Goal: Navigation & Orientation: Find specific page/section

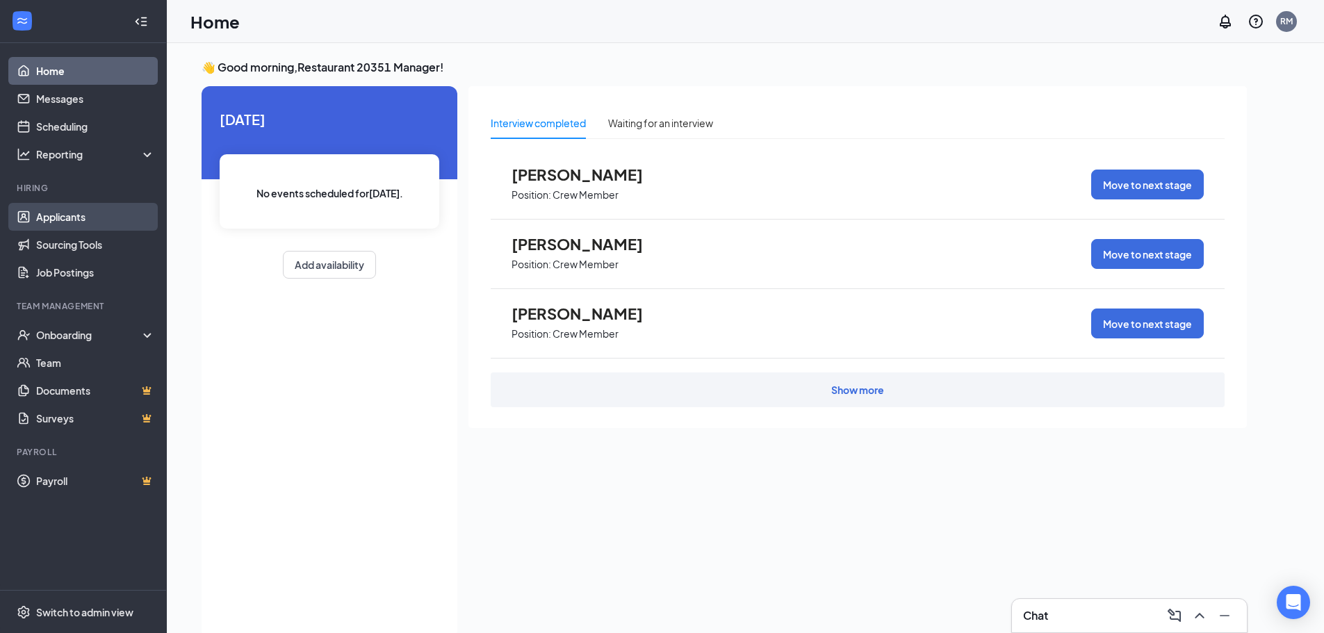
click at [51, 219] on link "Applicants" at bounding box center [95, 217] width 119 height 28
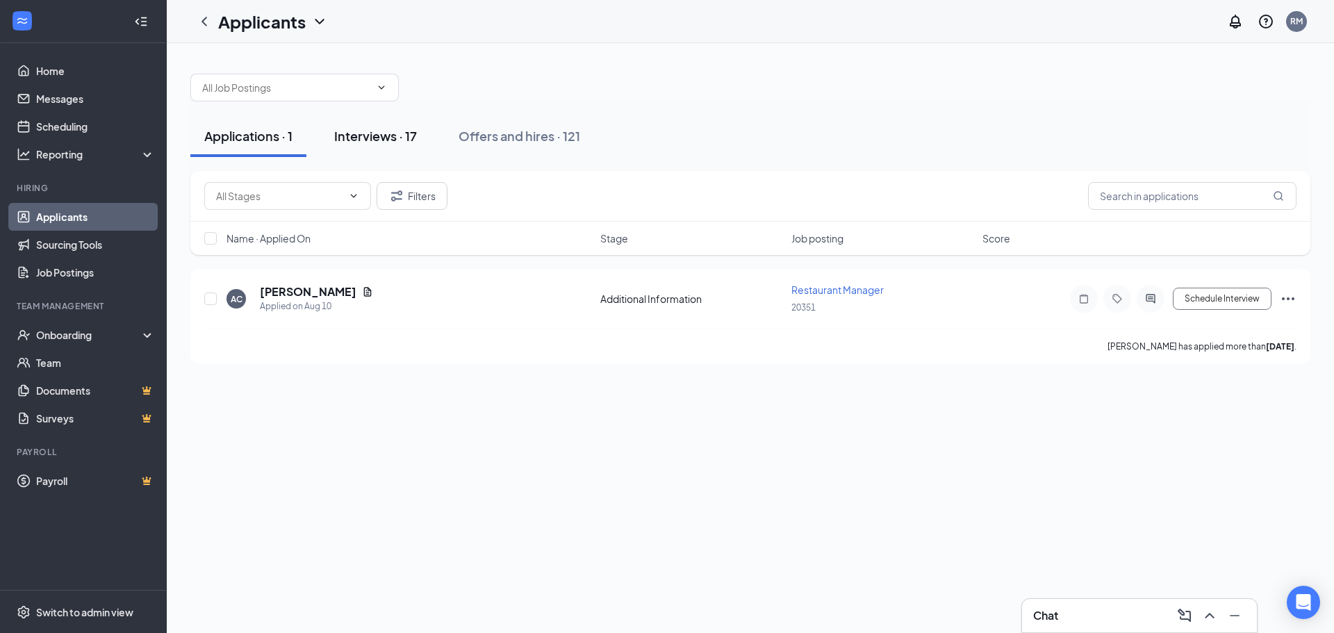
click at [398, 130] on div "Interviews · 17" at bounding box center [375, 135] width 83 height 17
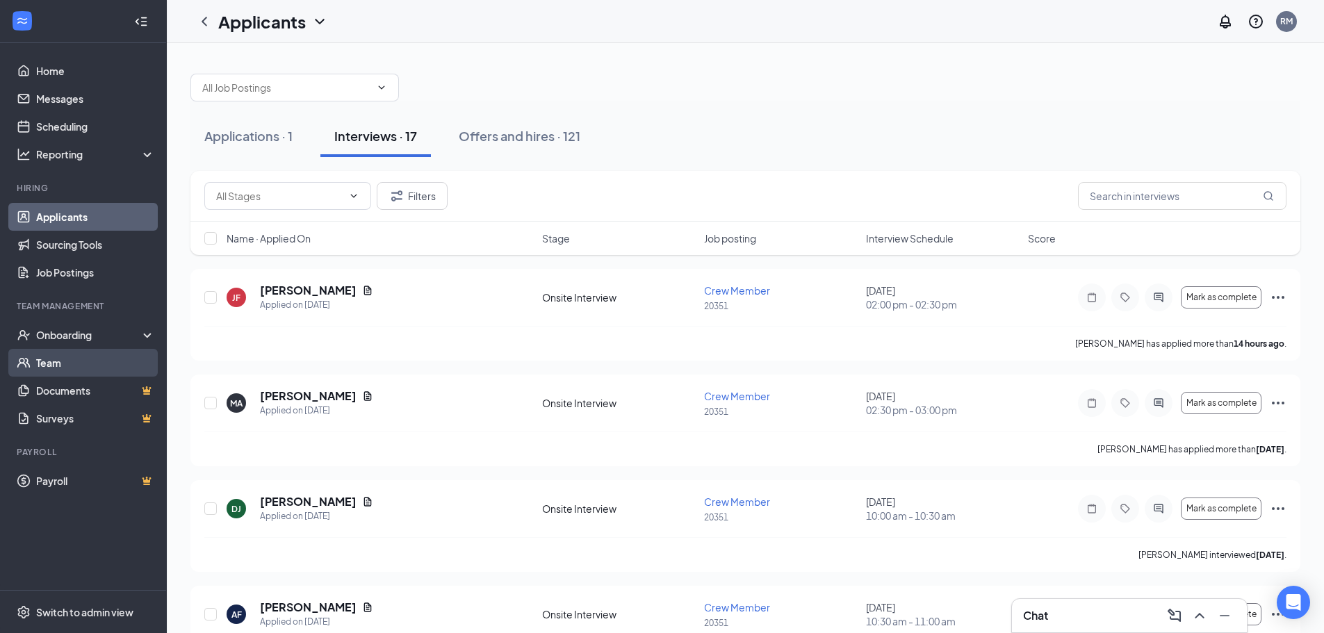
click at [66, 366] on link "Team" at bounding box center [95, 363] width 119 height 28
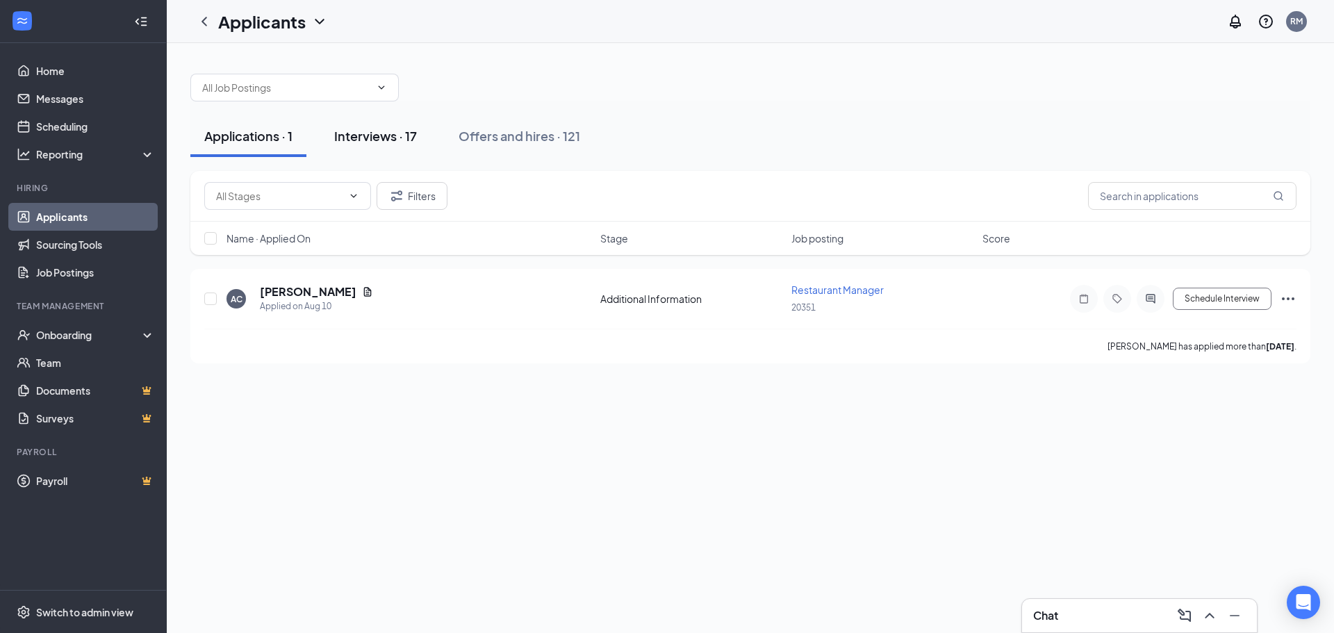
click at [401, 136] on div "Interviews · 17" at bounding box center [375, 135] width 83 height 17
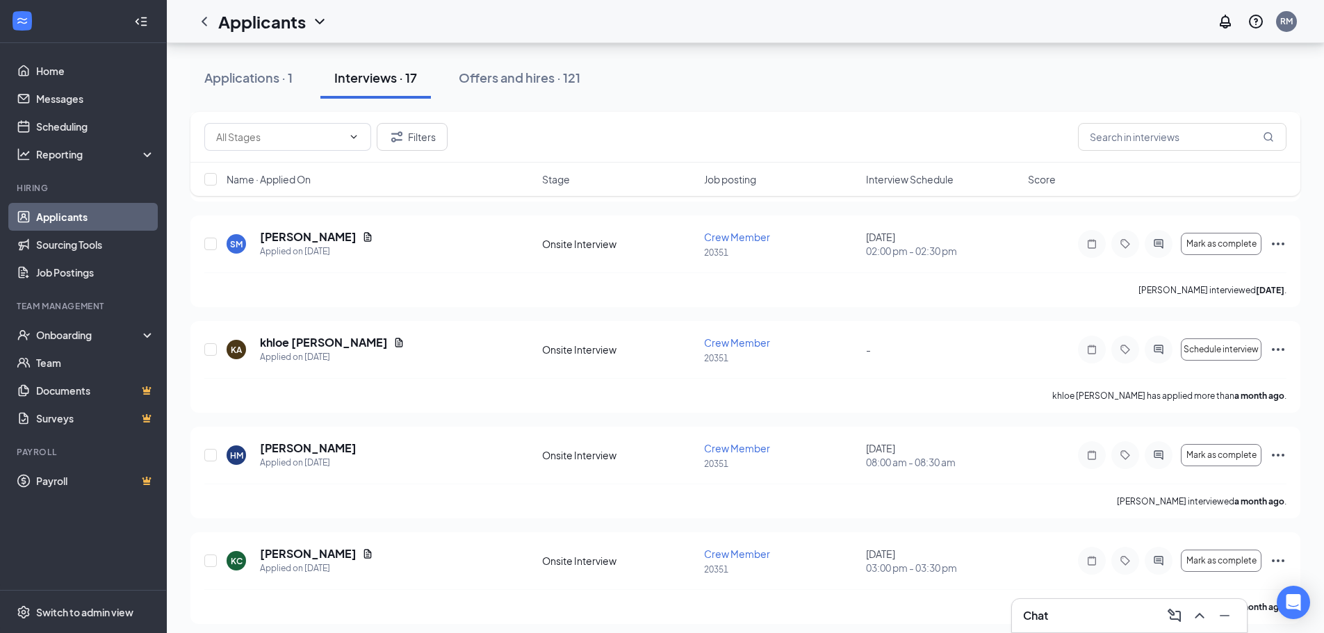
scroll to position [1434, 0]
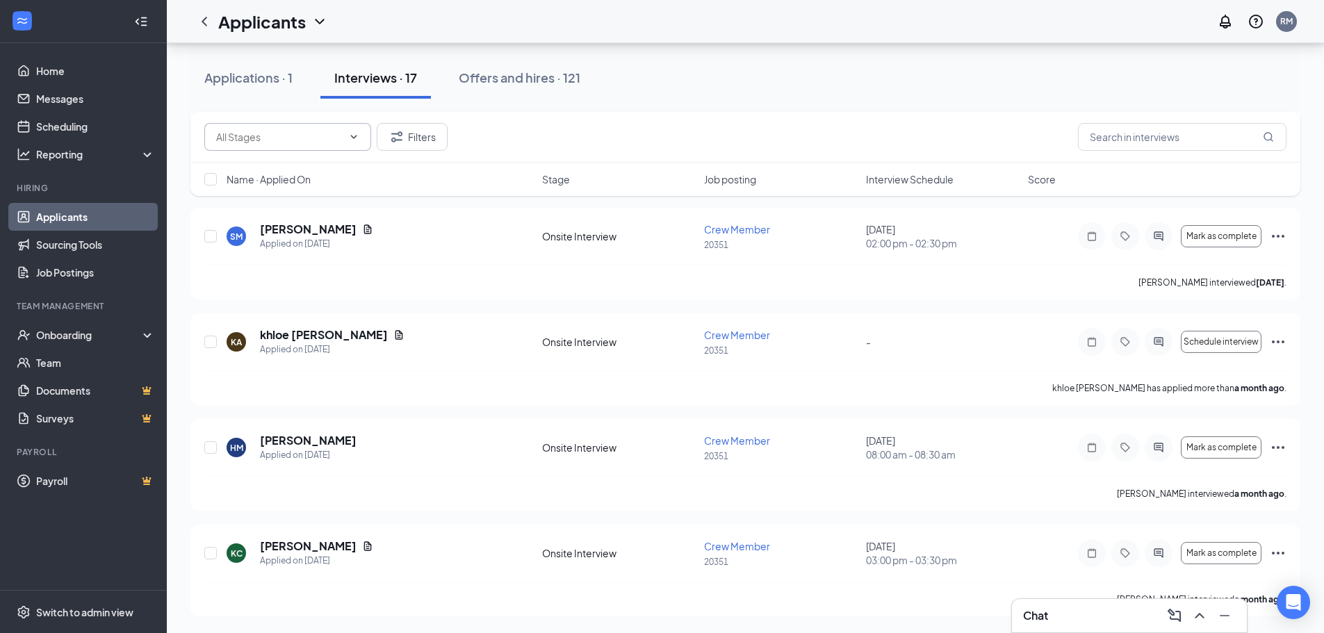
click at [318, 136] on input "text" at bounding box center [279, 136] width 126 height 15
click at [247, 80] on div "Applications · 1" at bounding box center [248, 77] width 88 height 17
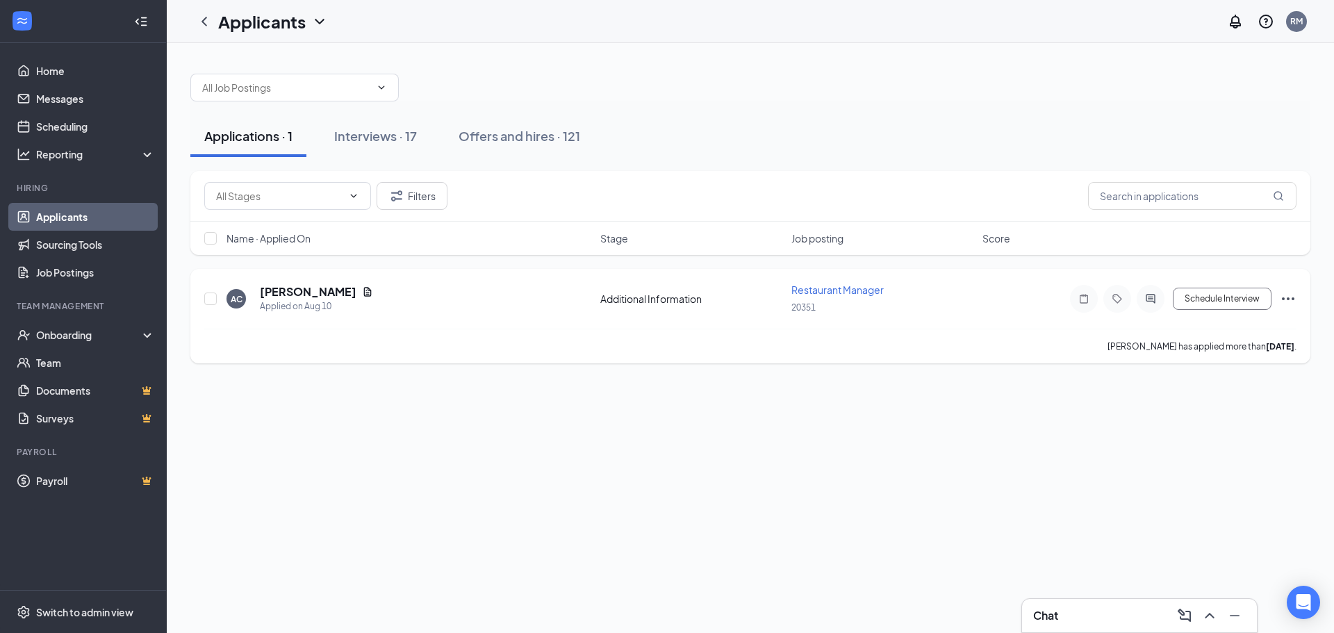
click at [1295, 299] on icon "Ellipses" at bounding box center [1288, 298] width 17 height 17
click at [962, 124] on div "Applications · 1 Interviews · 17 Offers and hires · 121" at bounding box center [750, 136] width 1120 height 42
click at [359, 197] on span at bounding box center [287, 196] width 167 height 28
click at [339, 257] on div "Application (78)" at bounding box center [287, 260] width 145 height 15
type input "Application (78)"
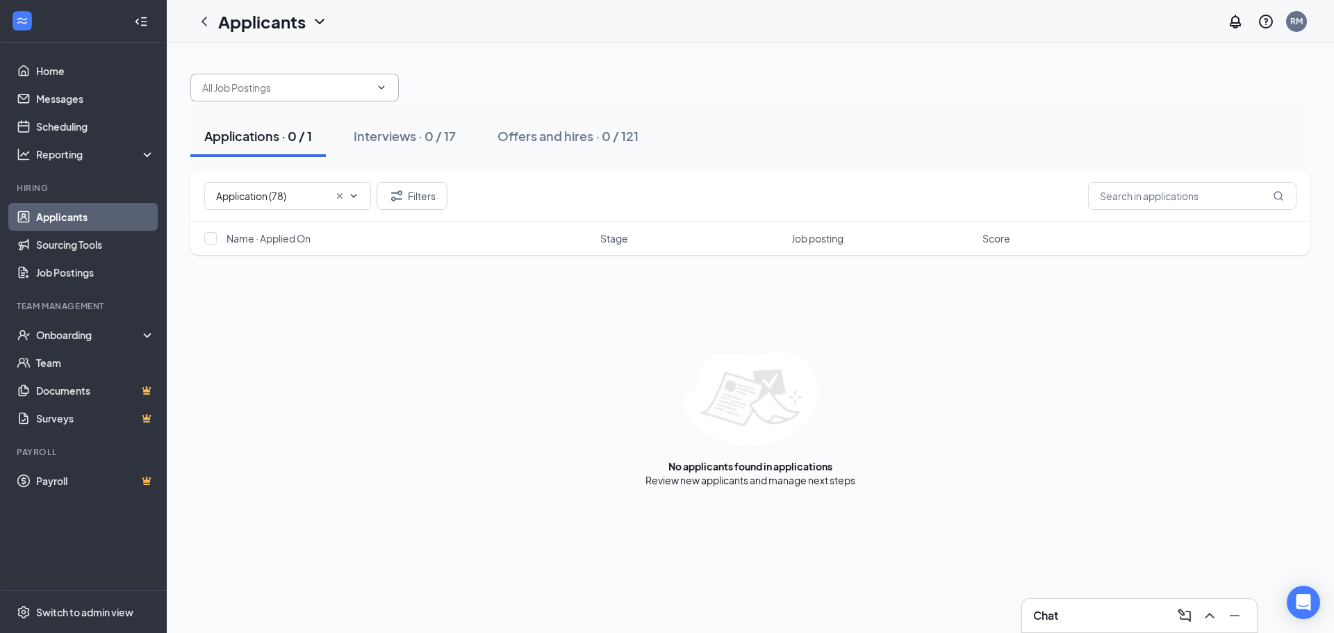
click at [384, 80] on span at bounding box center [294, 88] width 208 height 28
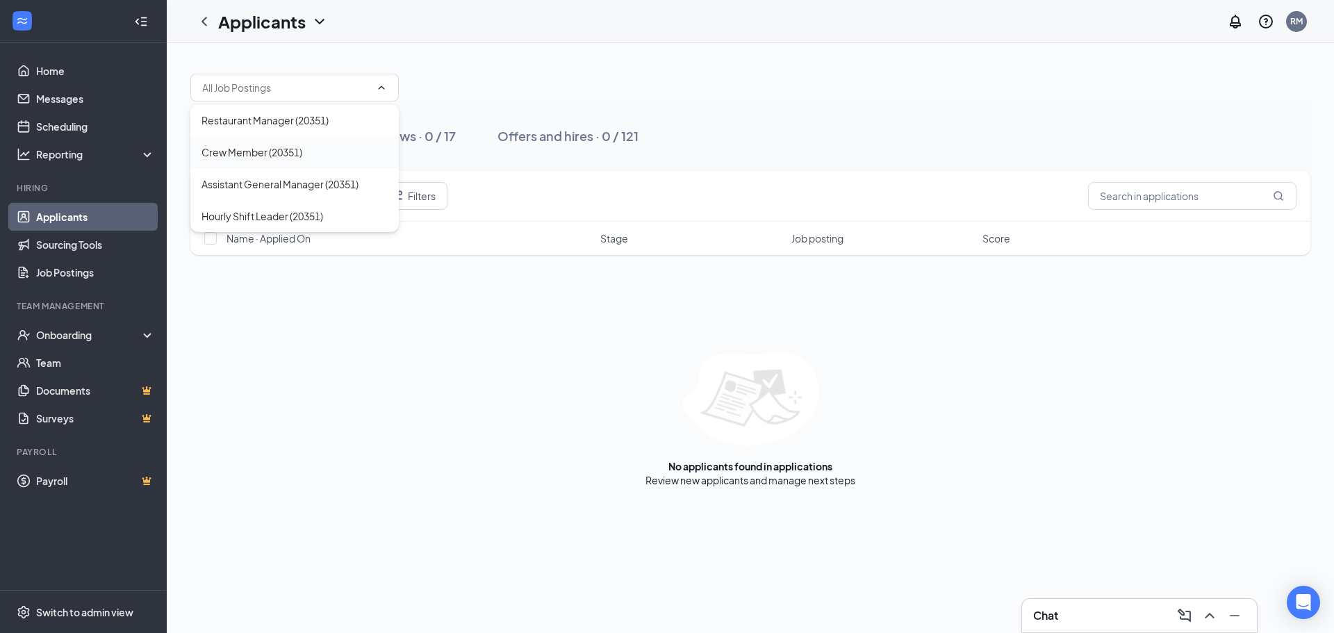
click at [324, 151] on div "Crew Member (20351)" at bounding box center [295, 152] width 186 height 15
type input "Crew Member (20351)"
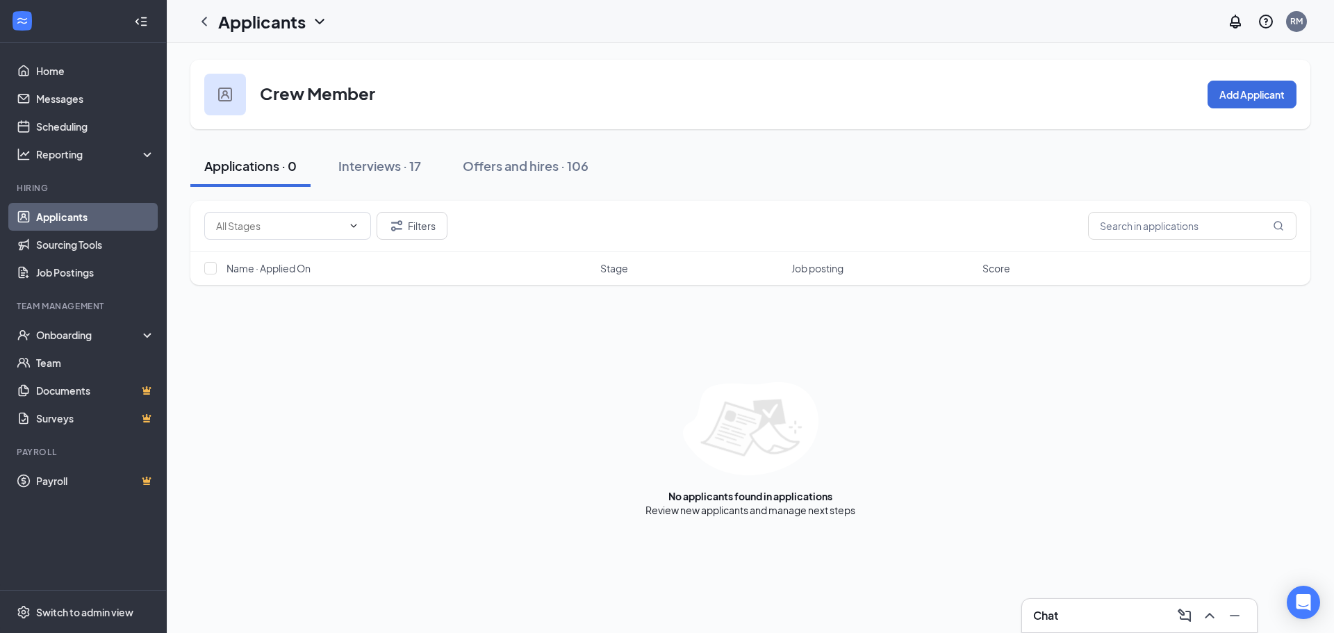
click at [228, 104] on div at bounding box center [225, 95] width 42 height 42
click at [317, 20] on icon "ChevronDown" at bounding box center [319, 22] width 9 height 6
click at [308, 63] on link "Applicants" at bounding box center [302, 61] width 150 height 14
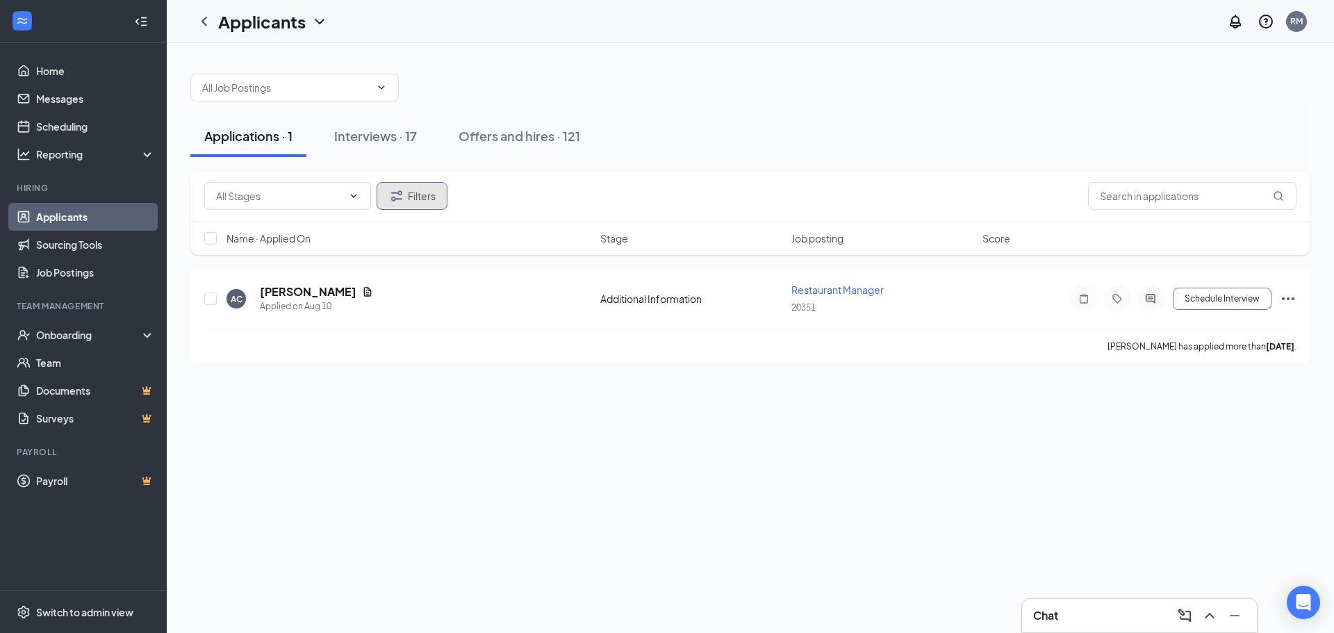
click at [404, 199] on icon "Filter" at bounding box center [396, 196] width 17 height 17
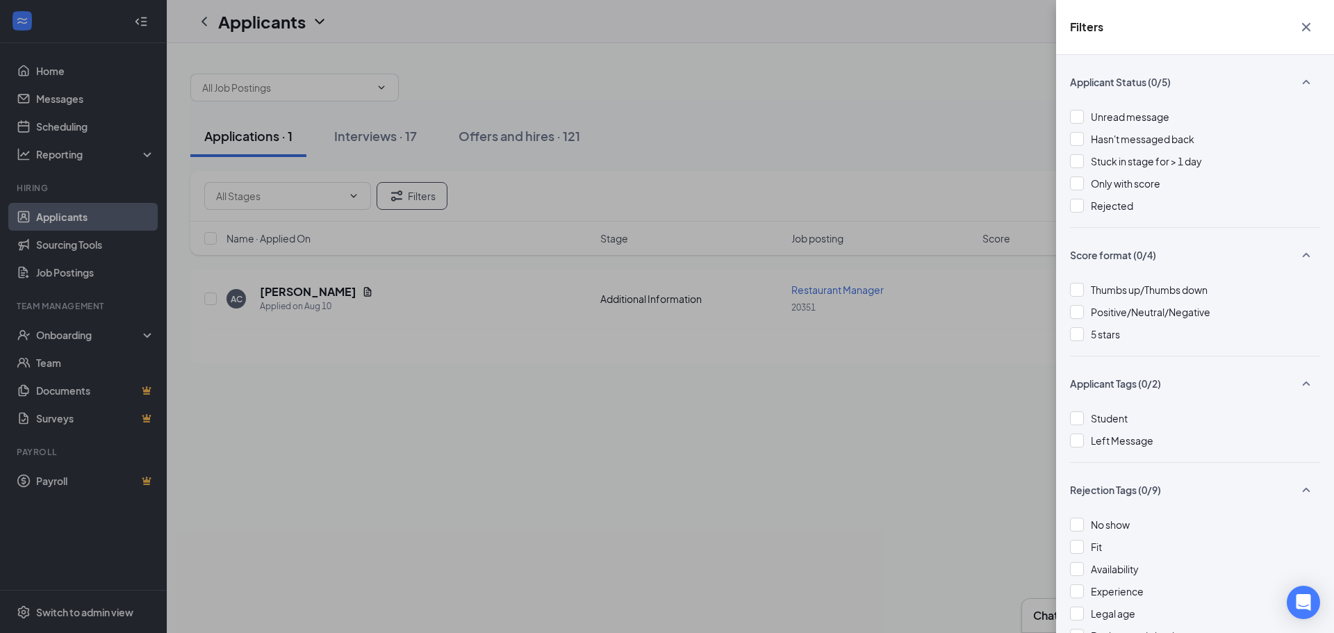
click at [574, 402] on div "Filters Applicant Status (0/5) Unread message Hasn't messaged back Stuck in sta…" at bounding box center [667, 316] width 1334 height 633
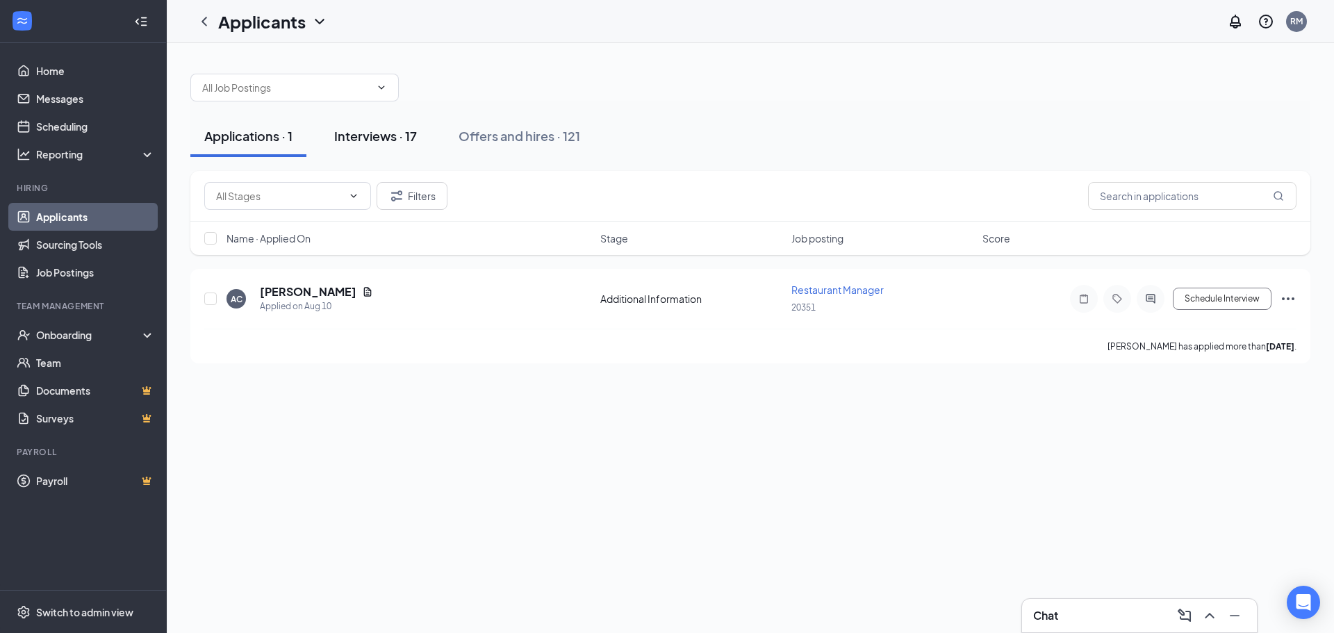
click at [354, 129] on div "Interviews · 17" at bounding box center [375, 135] width 83 height 17
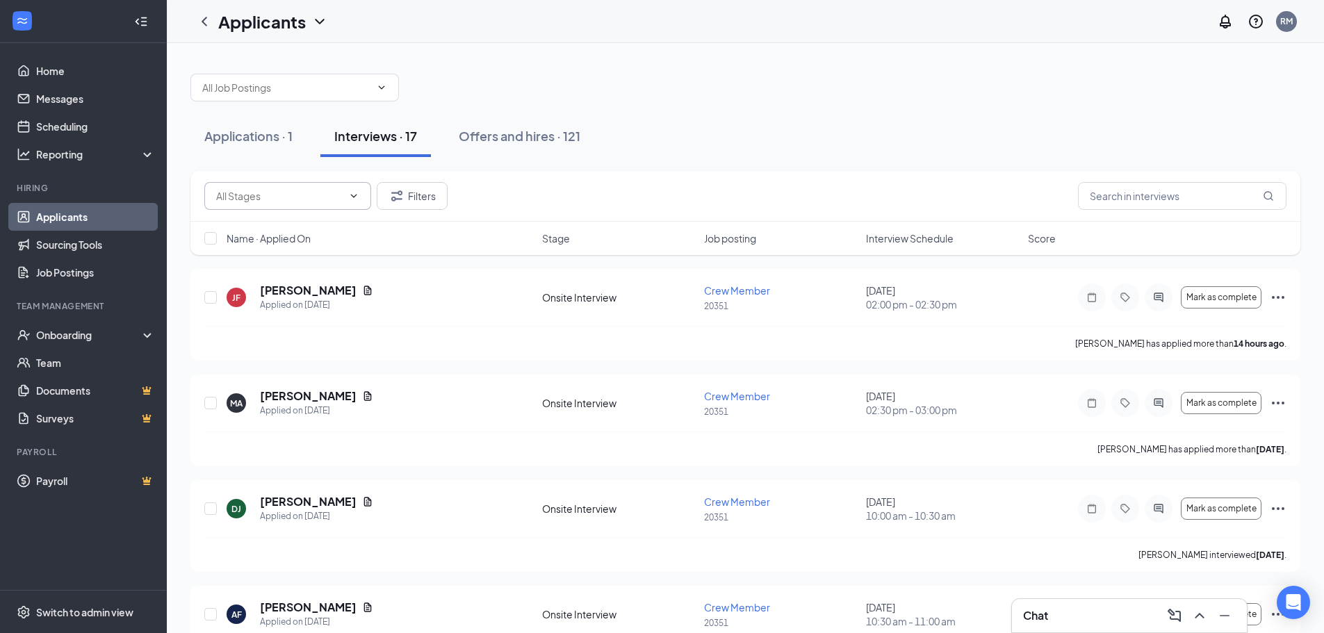
click at [348, 195] on span at bounding box center [352, 195] width 14 height 11
click at [327, 226] on div "Onsite Interview (1261)" at bounding box center [287, 228] width 145 height 15
type input "Onsite Interview (1261)"
click at [272, 136] on div "Applications · 0 / 1" at bounding box center [258, 135] width 108 height 17
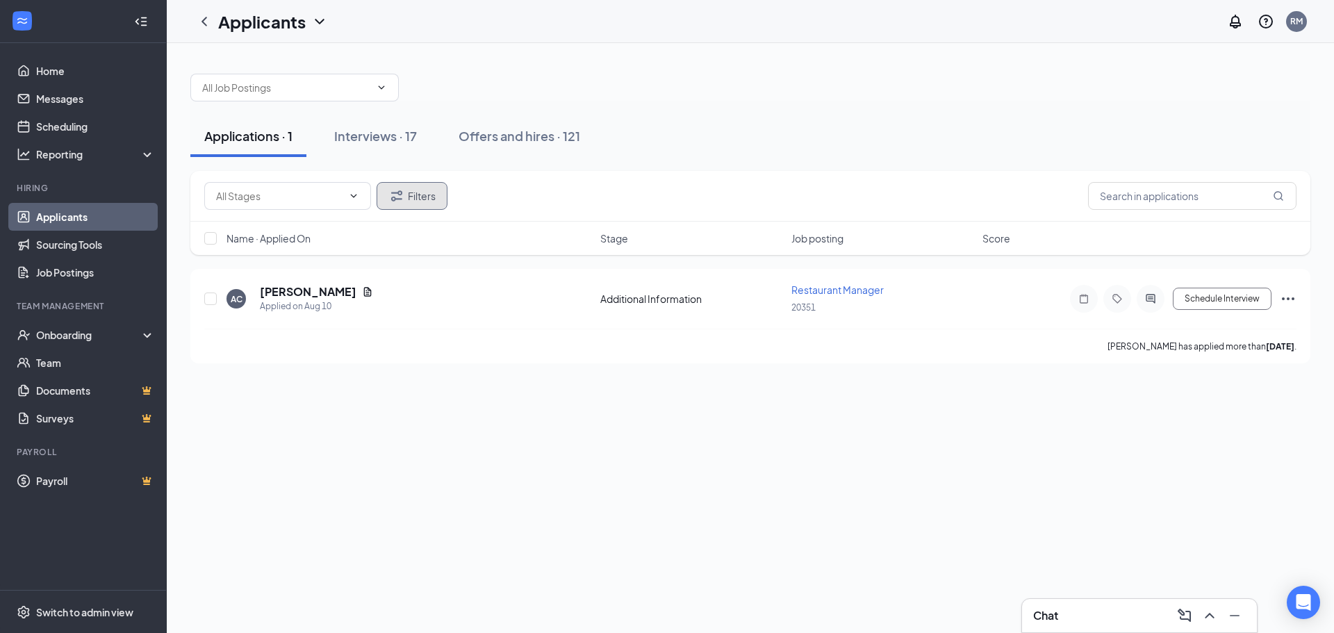
click at [432, 202] on button "Filters" at bounding box center [412, 196] width 71 height 28
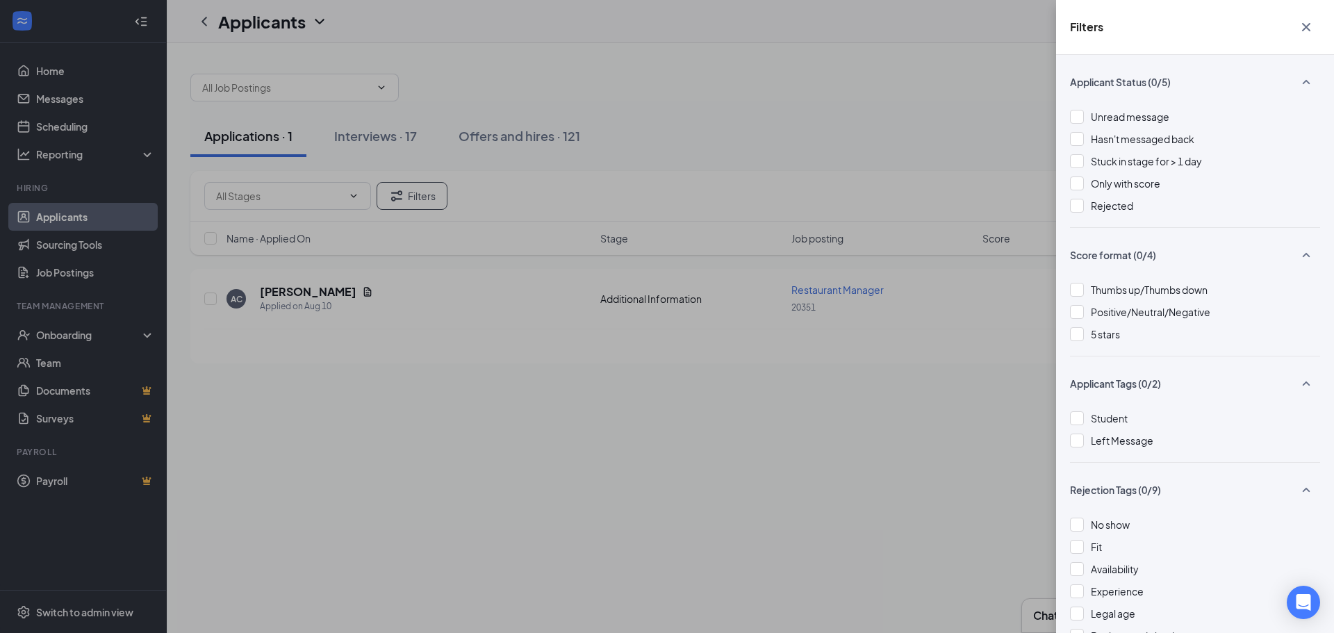
click at [510, 111] on div "Filters Applicant Status (0/5) Unread message Hasn't messaged back Stuck in sta…" at bounding box center [667, 316] width 1334 height 633
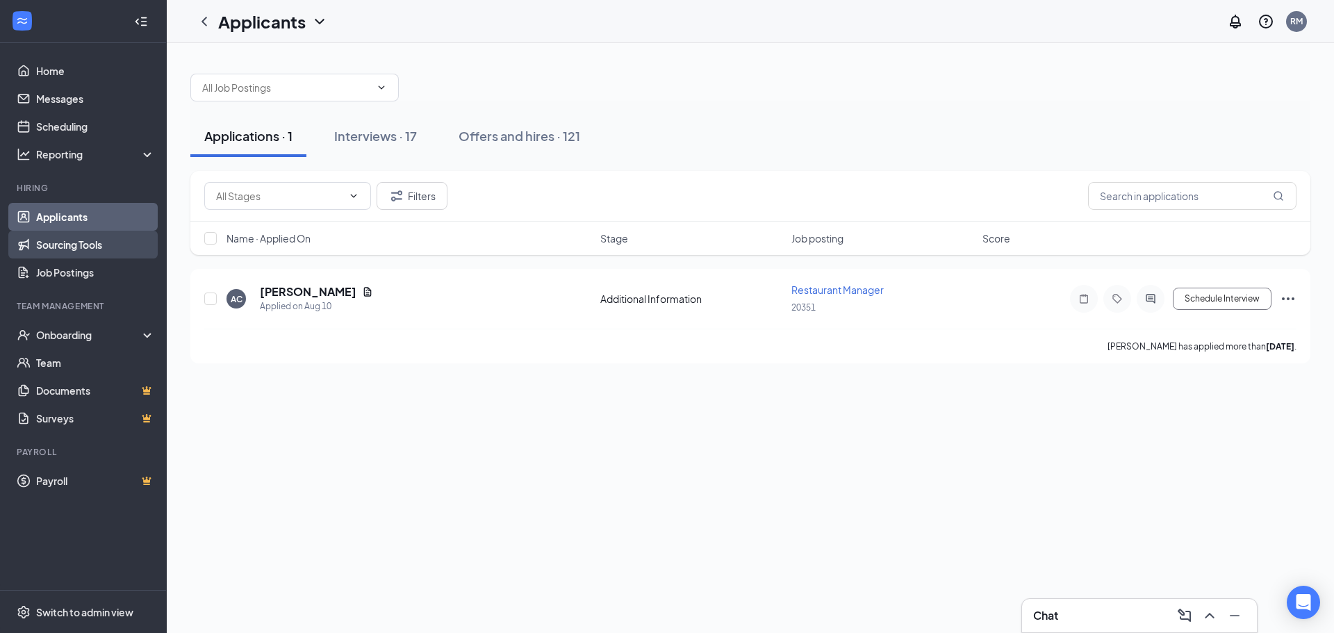
click at [92, 249] on link "Sourcing Tools" at bounding box center [95, 245] width 119 height 28
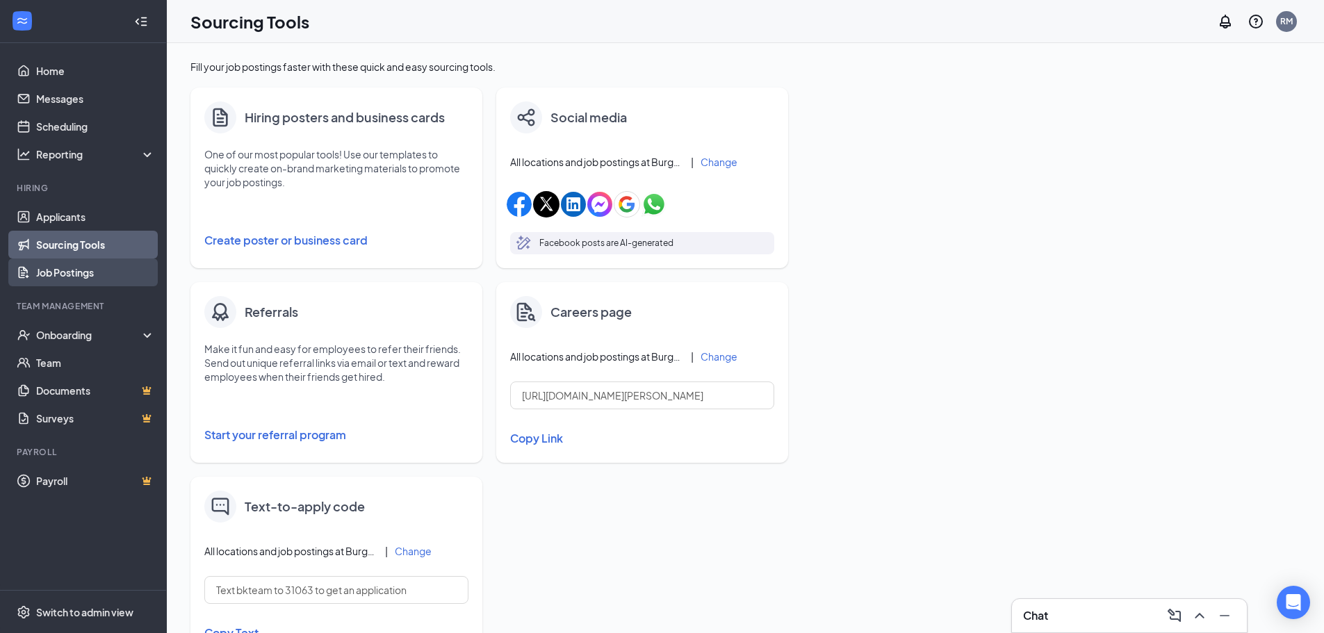
click at [96, 281] on link "Job Postings" at bounding box center [95, 272] width 119 height 28
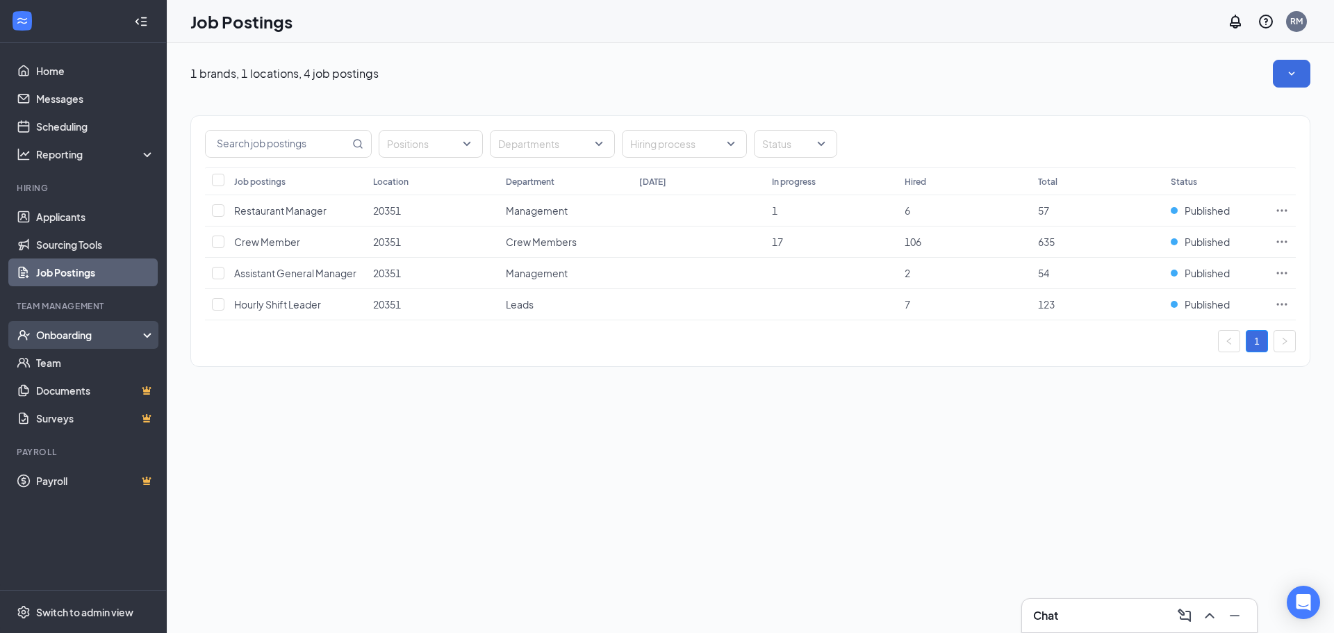
click at [89, 334] on div "Onboarding" at bounding box center [89, 335] width 107 height 14
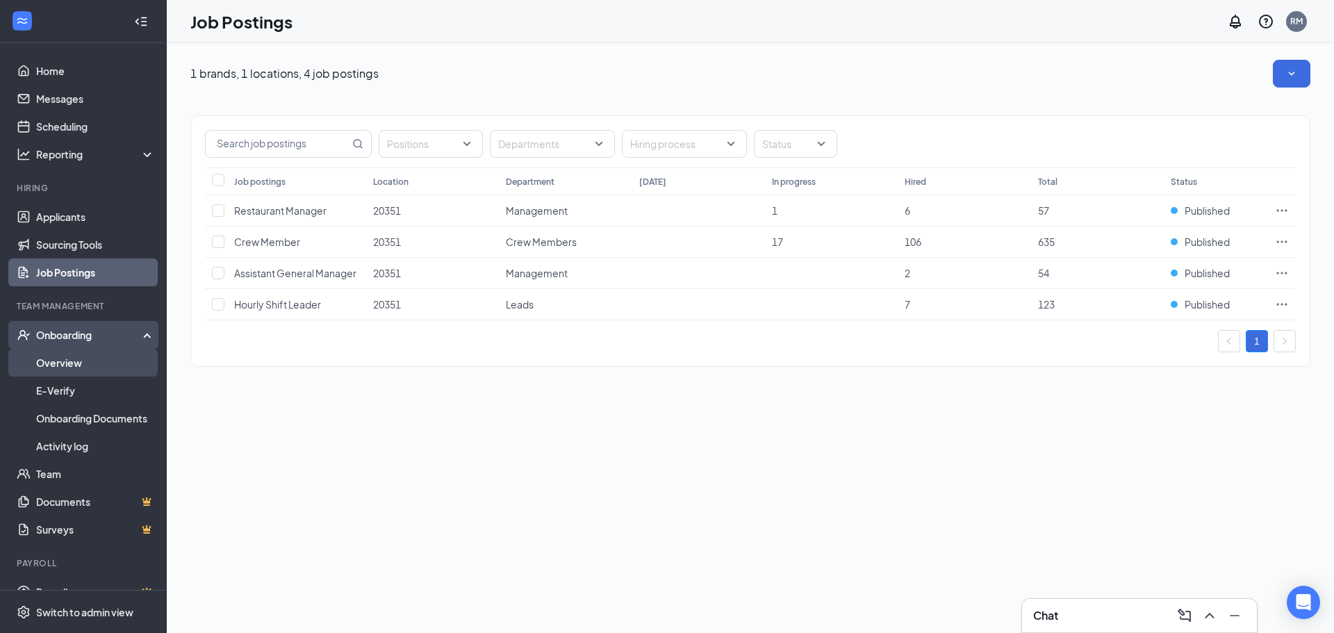
click at [71, 366] on link "Overview" at bounding box center [95, 363] width 119 height 28
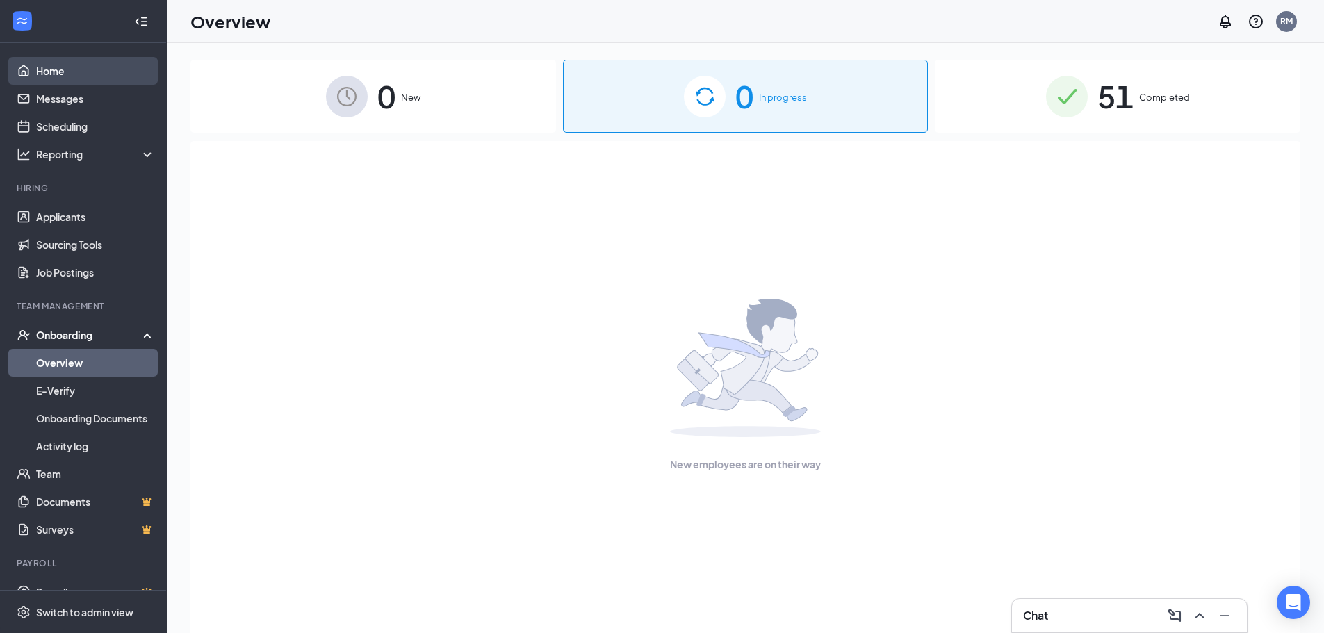
click at [90, 69] on link "Home" at bounding box center [95, 71] width 119 height 28
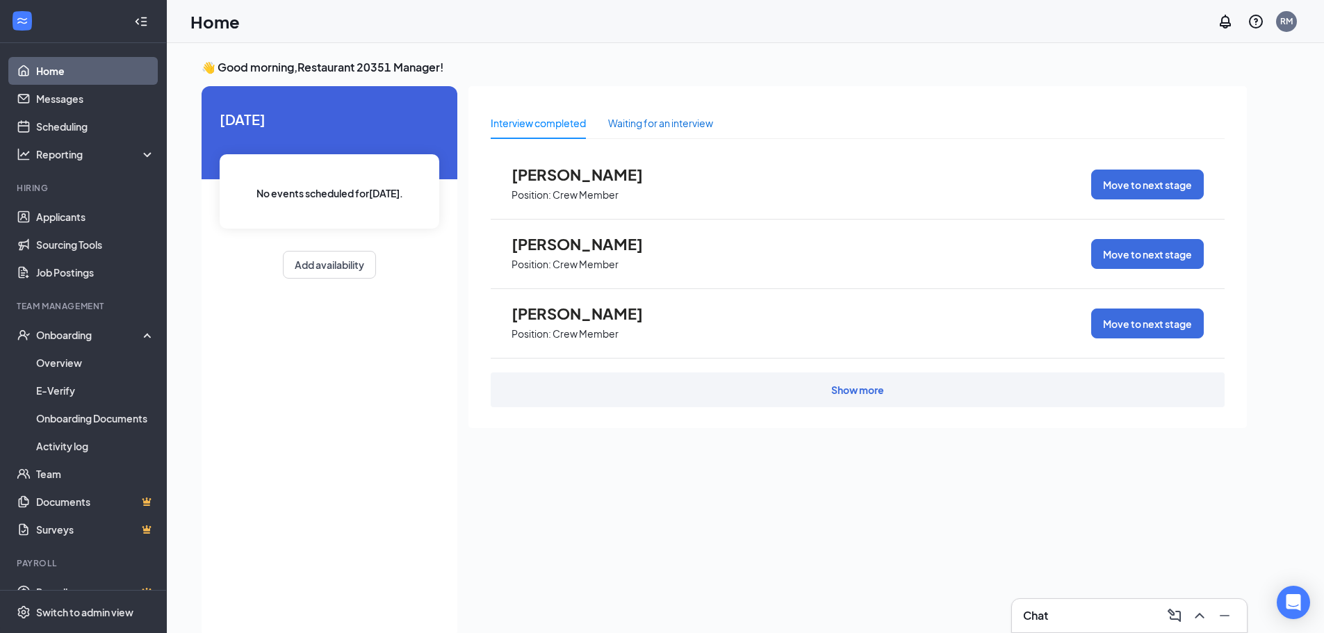
click at [666, 121] on div "Waiting for an interview" at bounding box center [660, 122] width 105 height 15
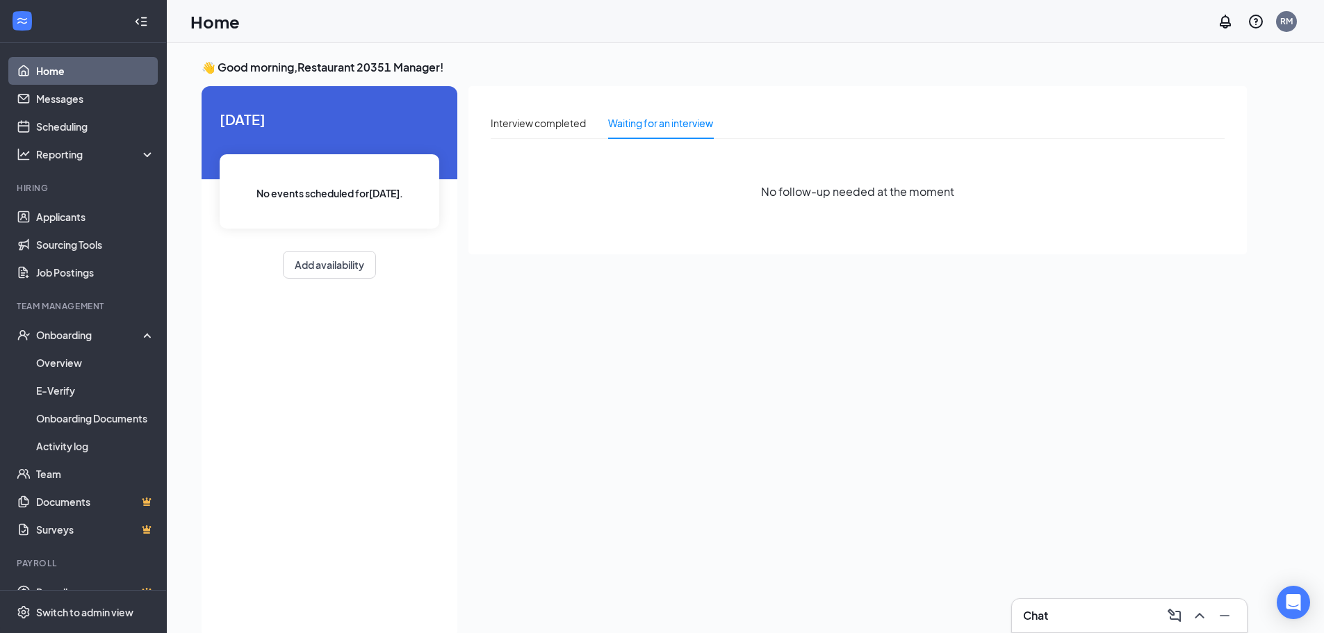
click at [477, 127] on div "Interview completed Waiting for an interview No follow-up needed at the moment" at bounding box center [857, 170] width 778 height 168
click at [514, 117] on div "Interview completed" at bounding box center [538, 122] width 95 height 15
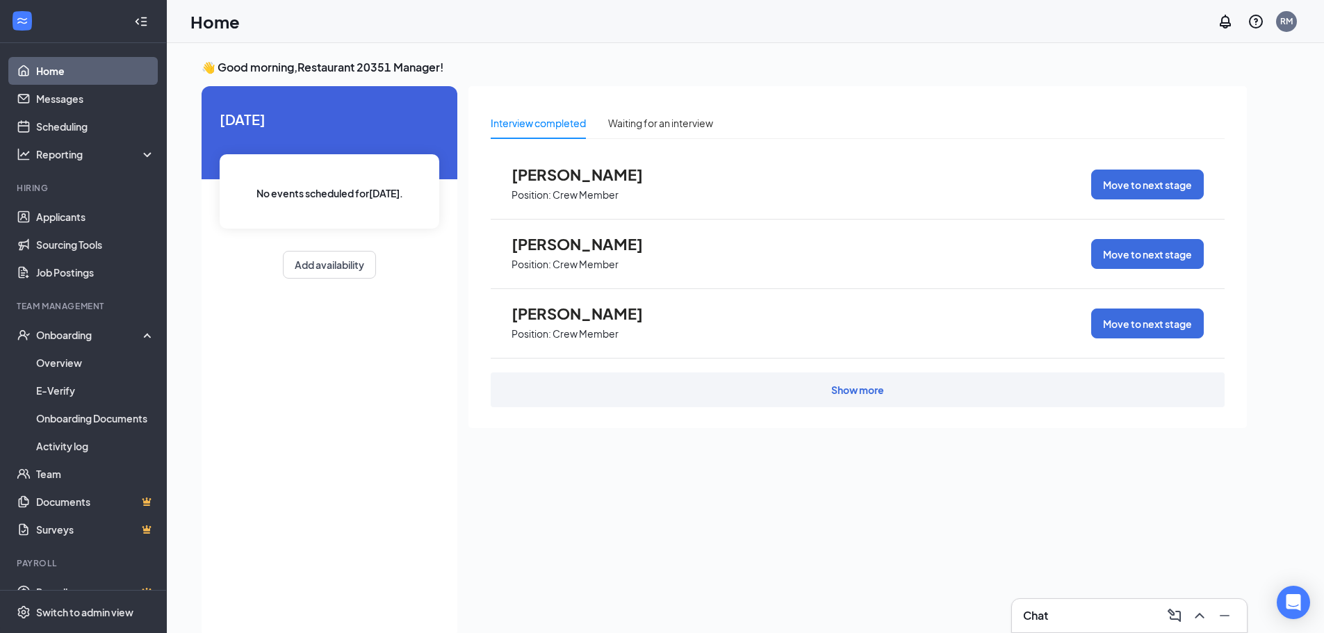
click at [842, 398] on div "Show more" at bounding box center [858, 389] width 734 height 35
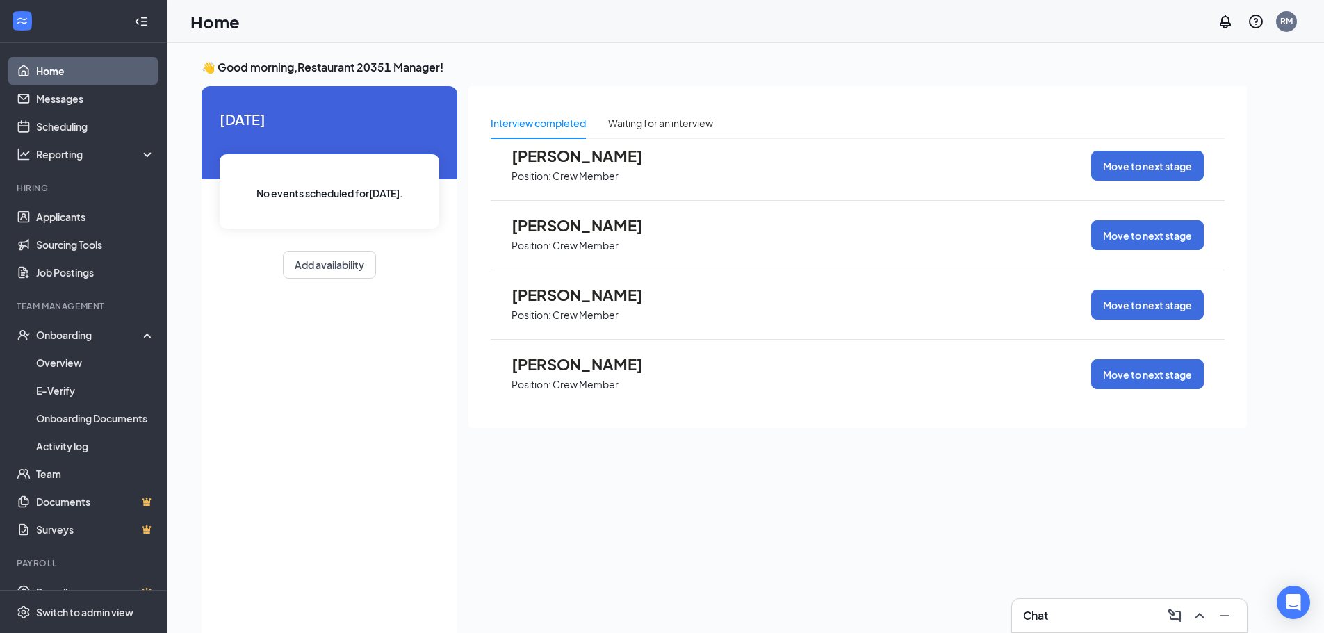
scroll to position [229, 0]
